Goal: Task Accomplishment & Management: Complete application form

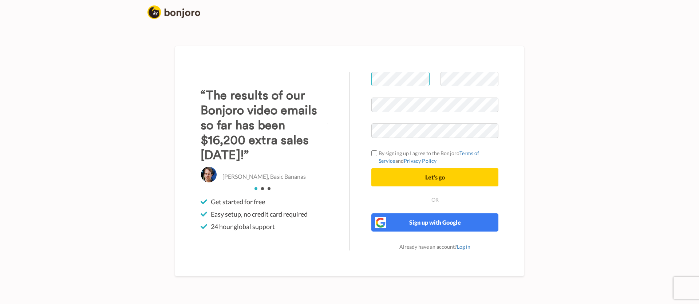
click at [422, 79] on body "Welcome to [PERSON_NAME] By signing up I agree to the Bonjoro Terms of Service …" at bounding box center [349, 152] width 699 height 304
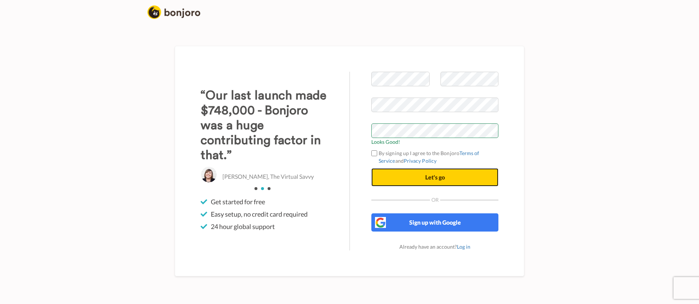
click at [431, 170] on button "Let's go" at bounding box center [434, 177] width 127 height 18
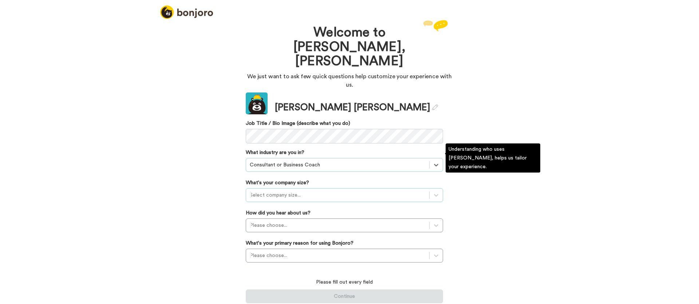
click at [408, 191] on div at bounding box center [338, 195] width 176 height 9
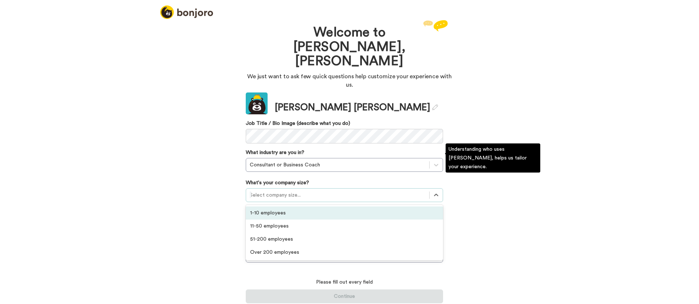
click at [381, 206] on div "1-10 employees" at bounding box center [344, 212] width 197 height 13
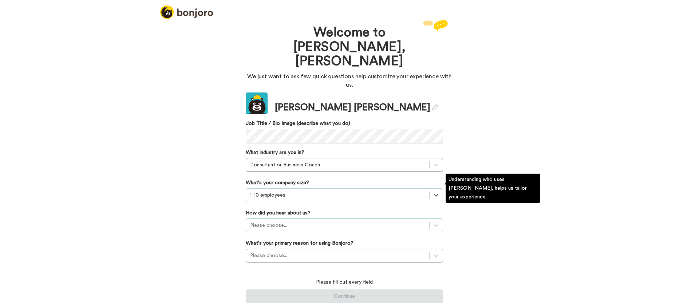
click at [306, 221] on div at bounding box center [338, 225] width 176 height 9
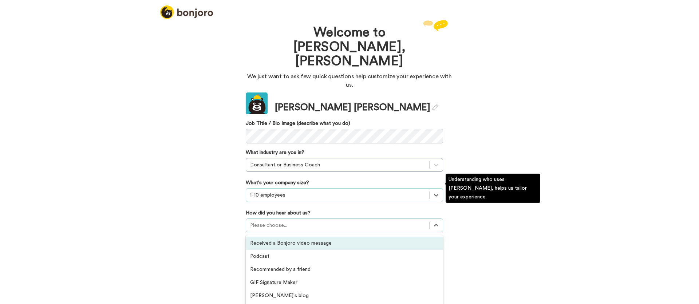
click at [291, 237] on div "Received a Bonjoro video message" at bounding box center [344, 243] width 197 height 13
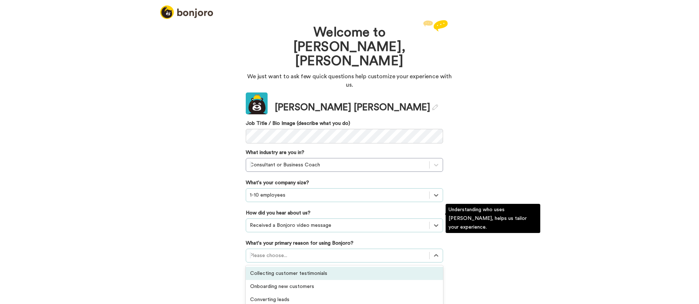
click at [310, 251] on div at bounding box center [338, 255] width 176 height 9
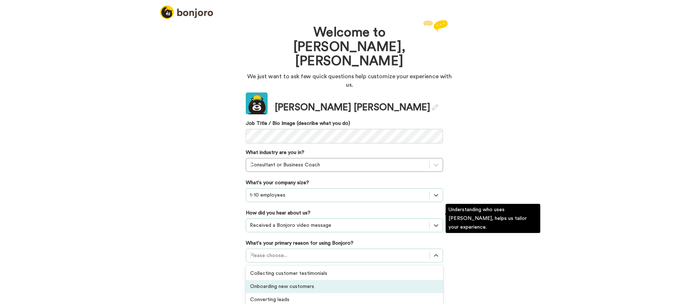
click at [302, 280] on div "Onboarding new customers" at bounding box center [344, 286] width 197 height 13
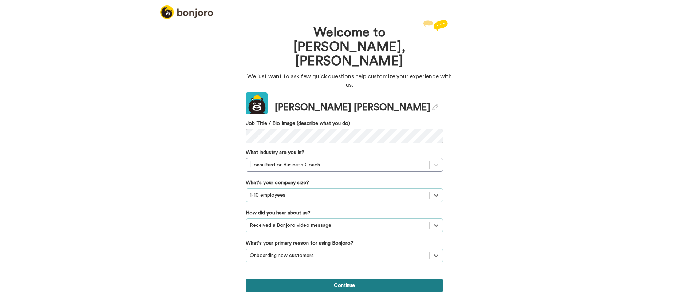
click at [308, 279] on button "Continue" at bounding box center [344, 286] width 197 height 14
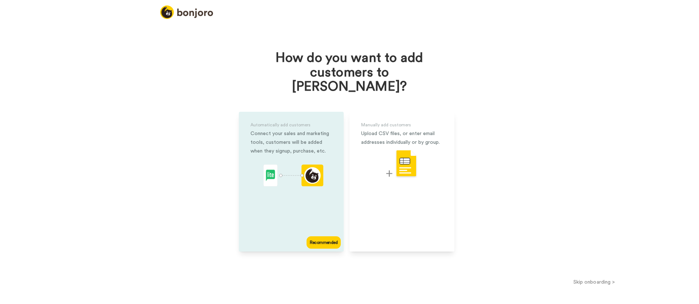
click at [312, 141] on div "Automatically add customers Connect your sales and marketing tools, customers w…" at bounding box center [291, 182] width 105 height 140
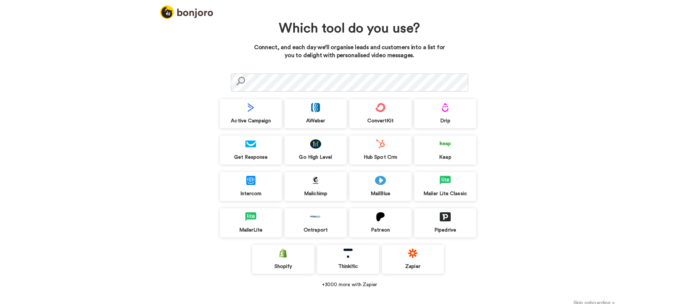
click at [318, 150] on div "Go High Level" at bounding box center [316, 149] width 62 height 29
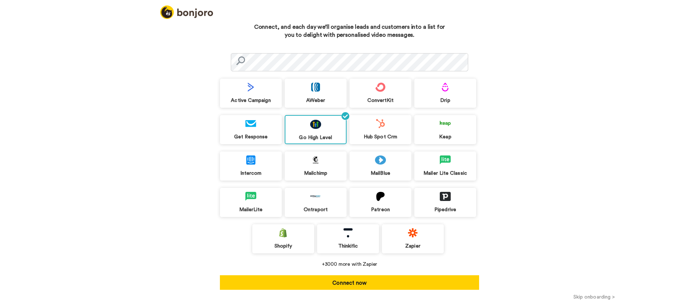
scroll to position [21, 0]
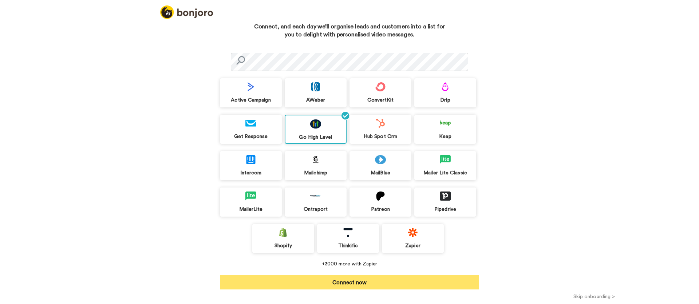
click at [361, 280] on button "Connect now" at bounding box center [349, 282] width 259 height 15
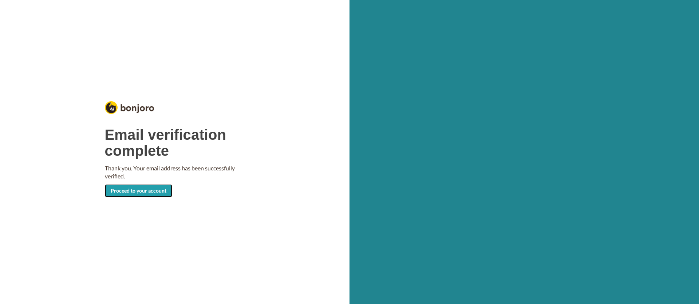
click at [143, 192] on link "Proceed to your account" at bounding box center [138, 190] width 67 height 13
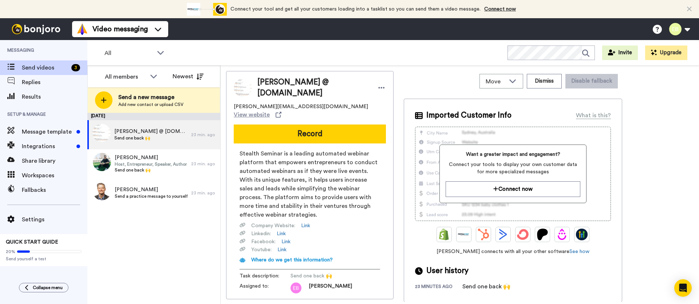
click at [690, 9] on icon at bounding box center [689, 8] width 5 height 7
